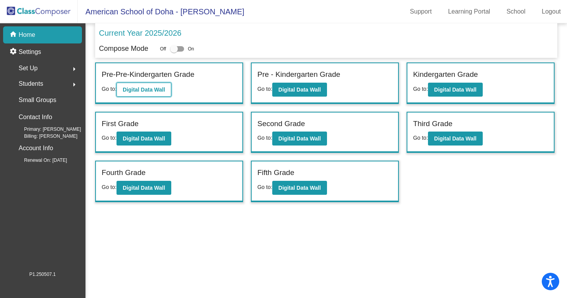
click at [151, 89] on b "Digital Data Wall" at bounding box center [144, 90] width 42 height 6
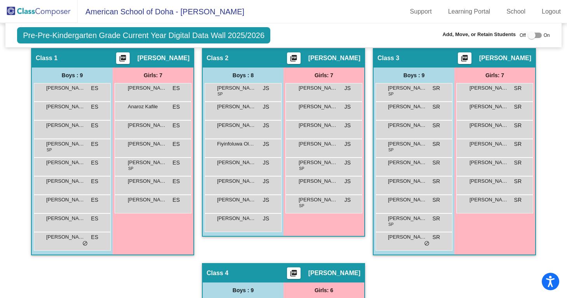
scroll to position [152, 0]
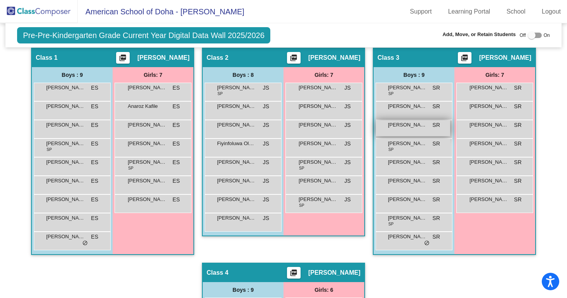
click at [398, 122] on span "[PERSON_NAME]" at bounding box center [407, 125] width 39 height 8
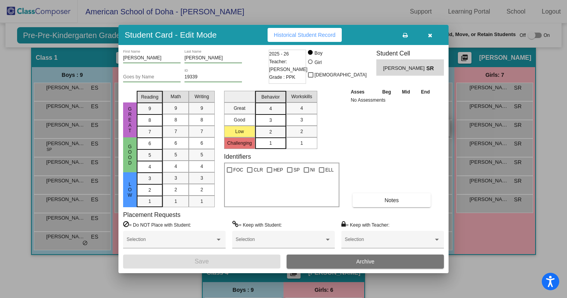
scroll to position [0, 0]
click at [429, 38] on button "button" at bounding box center [430, 35] width 25 height 14
